Goal: Navigation & Orientation: Find specific page/section

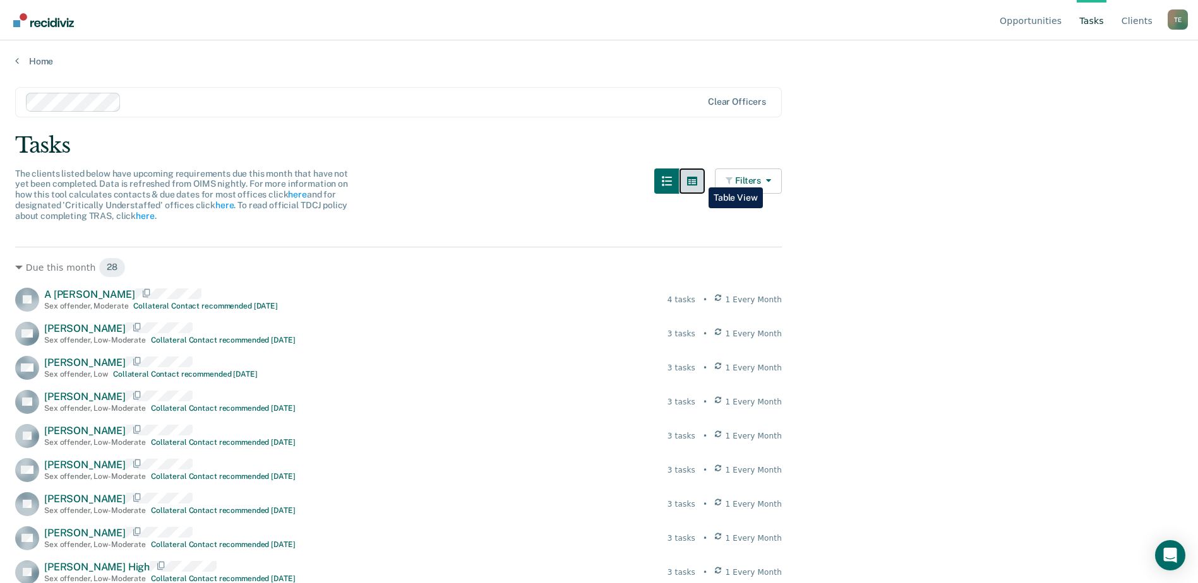
click at [697, 178] on icon "button" at bounding box center [692, 181] width 10 height 9
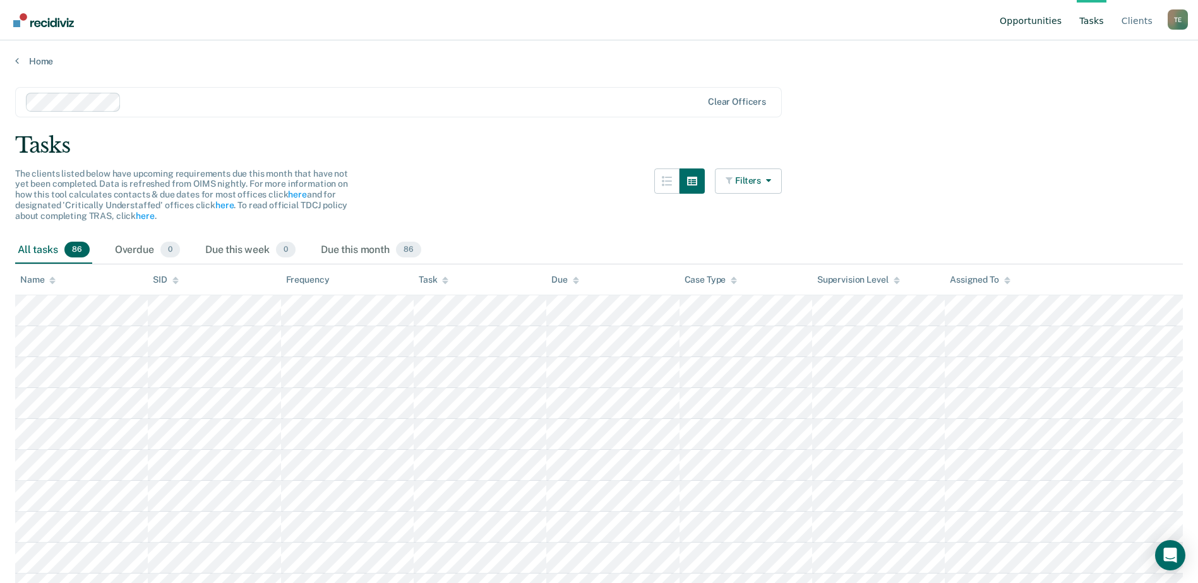
click at [1029, 19] on link "Opportunities" at bounding box center [1030, 20] width 67 height 40
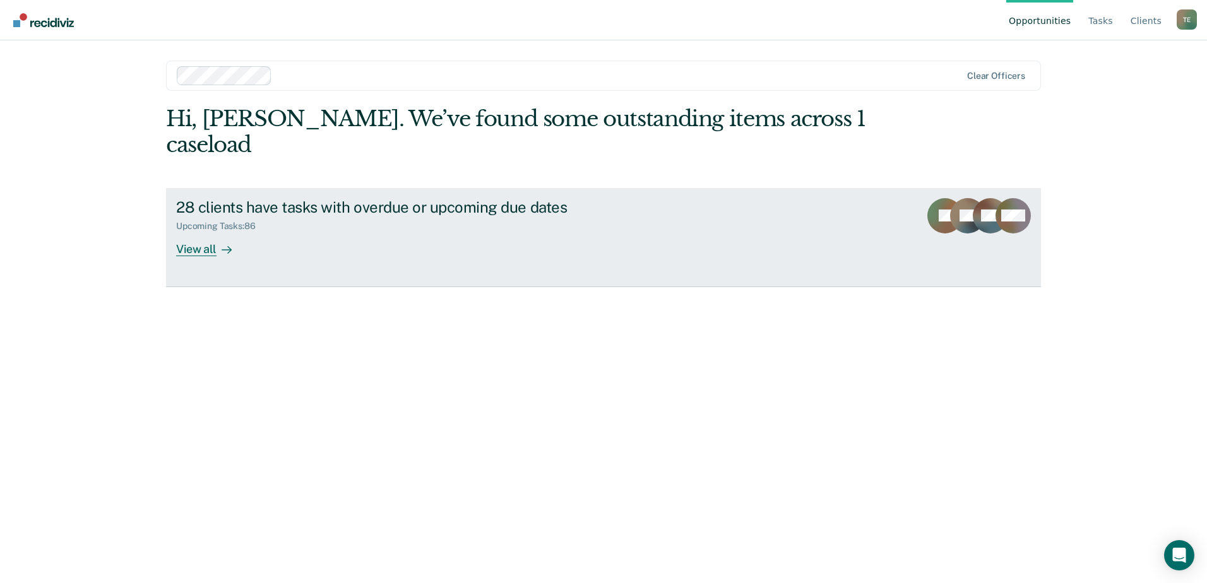
click at [203, 232] on div "View all" at bounding box center [211, 244] width 71 height 25
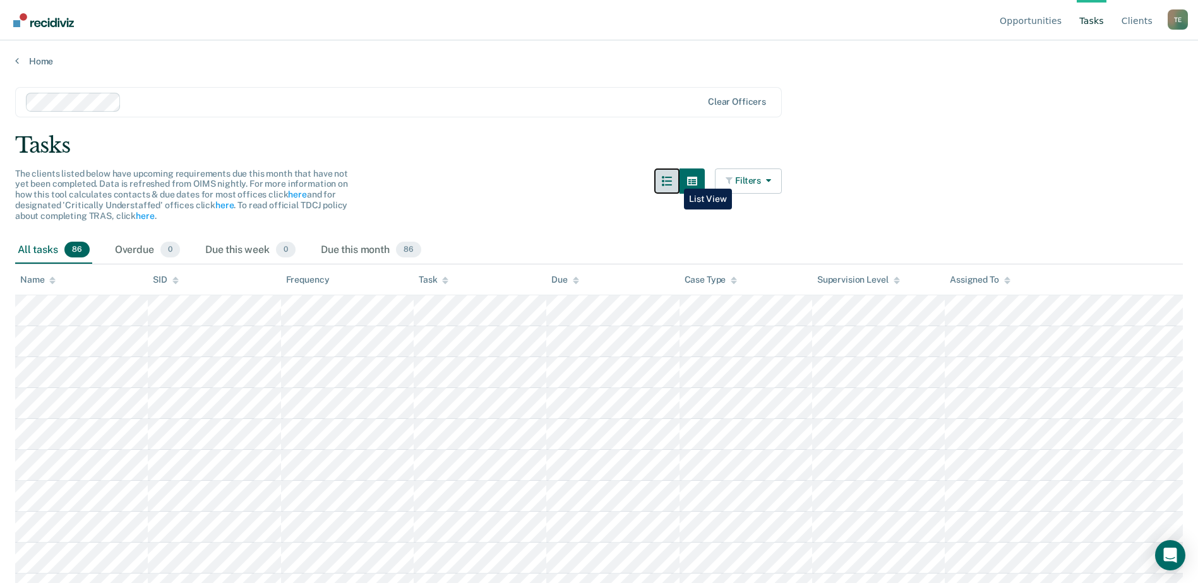
click at [672, 179] on icon "button" at bounding box center [667, 181] width 10 height 10
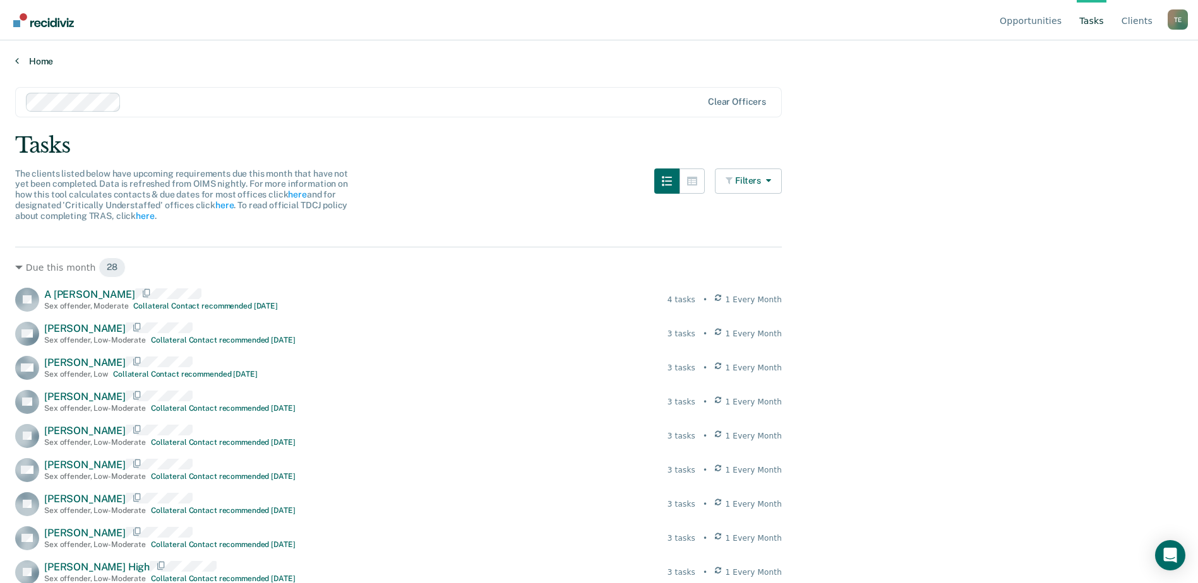
click at [33, 59] on link "Home" at bounding box center [598, 61] width 1167 height 11
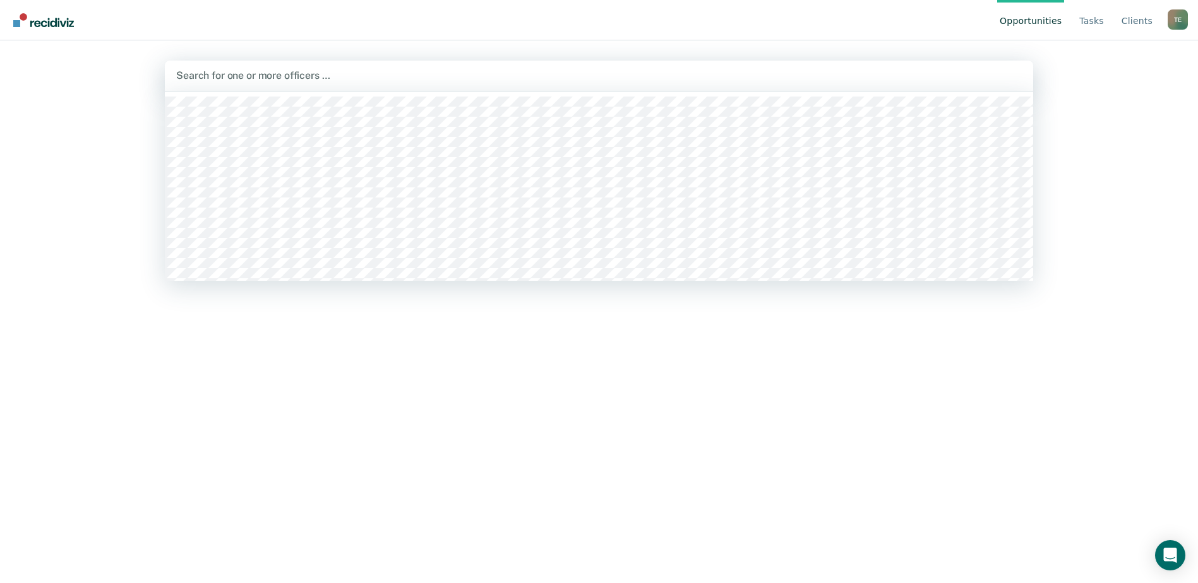
click at [926, 75] on div at bounding box center [598, 75] width 845 height 15
type input "tra"
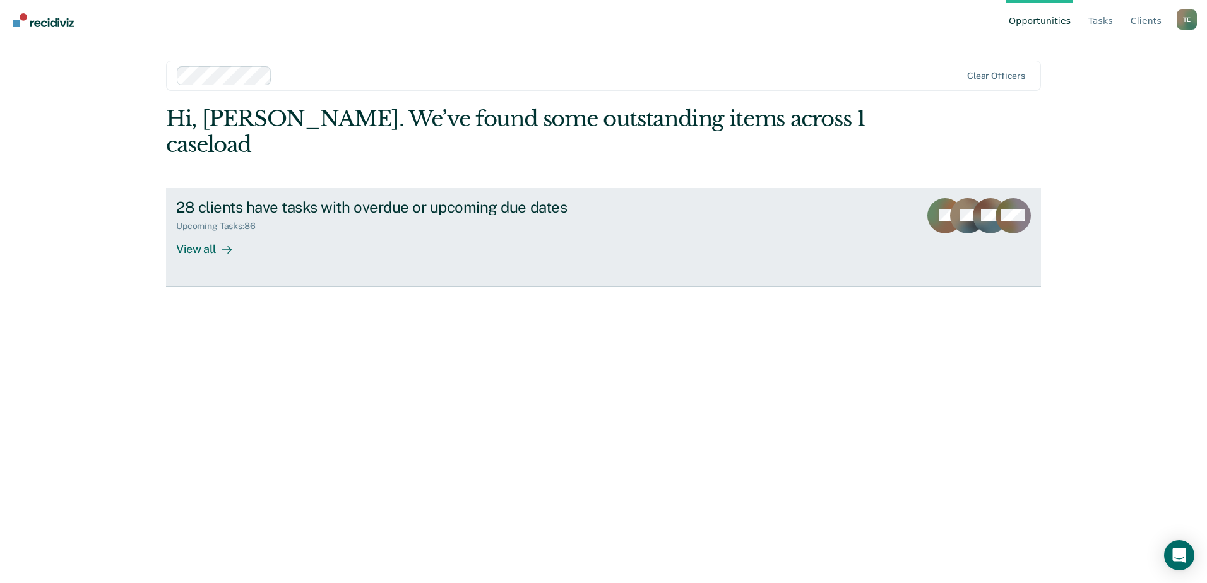
click at [190, 232] on div "View all" at bounding box center [211, 244] width 71 height 25
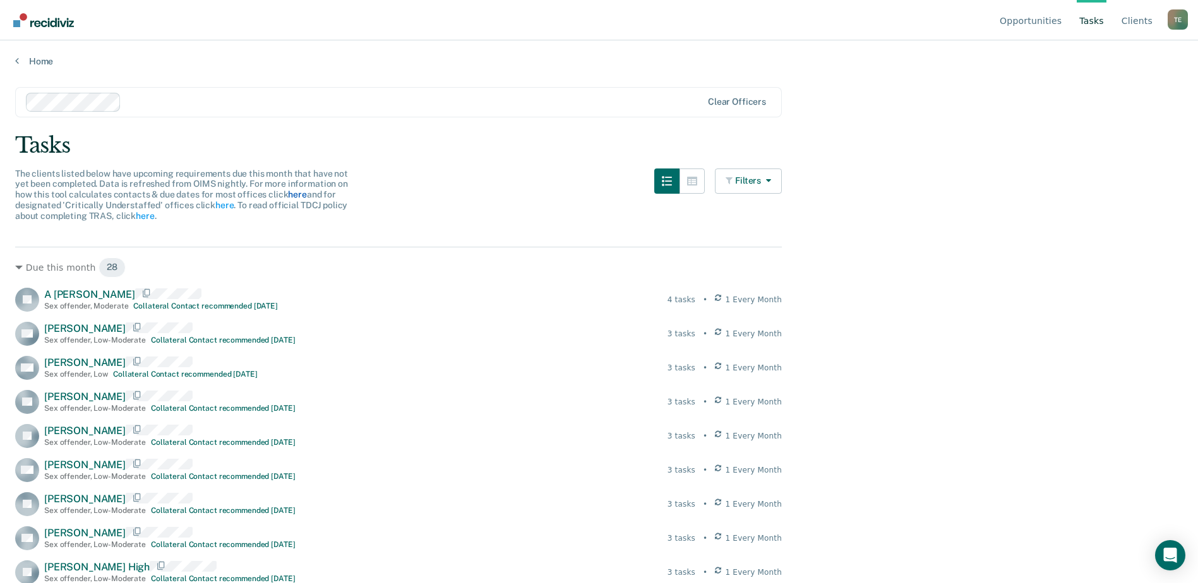
click at [293, 193] on link "here" at bounding box center [297, 194] width 18 height 10
click at [223, 205] on link "here" at bounding box center [224, 205] width 18 height 10
click at [141, 214] on link "here" at bounding box center [145, 216] width 18 height 10
